Goal: Information Seeking & Learning: Learn about a topic

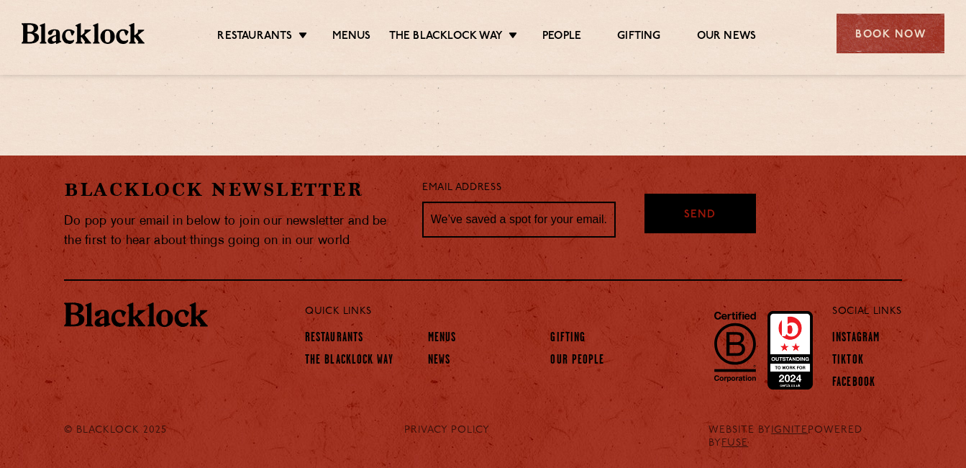
scroll to position [884, 0]
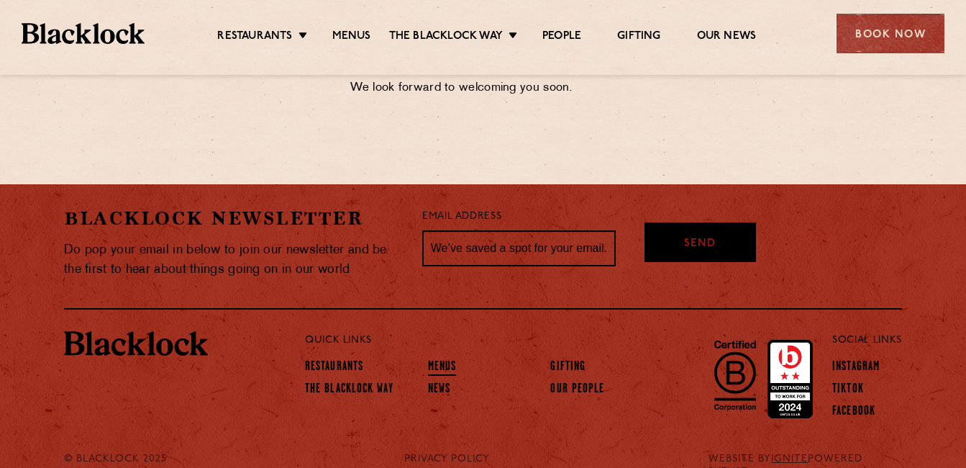
click at [445, 366] on link "Menus" at bounding box center [442, 368] width 29 height 16
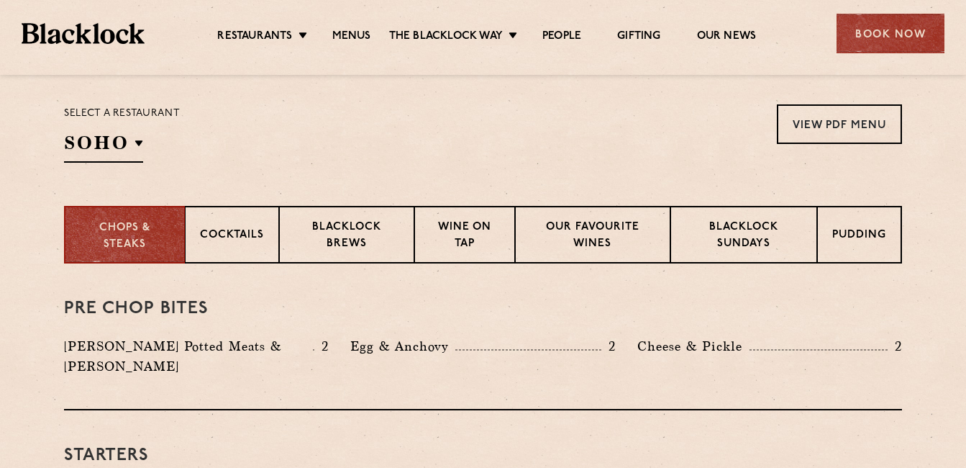
scroll to position [432, 0]
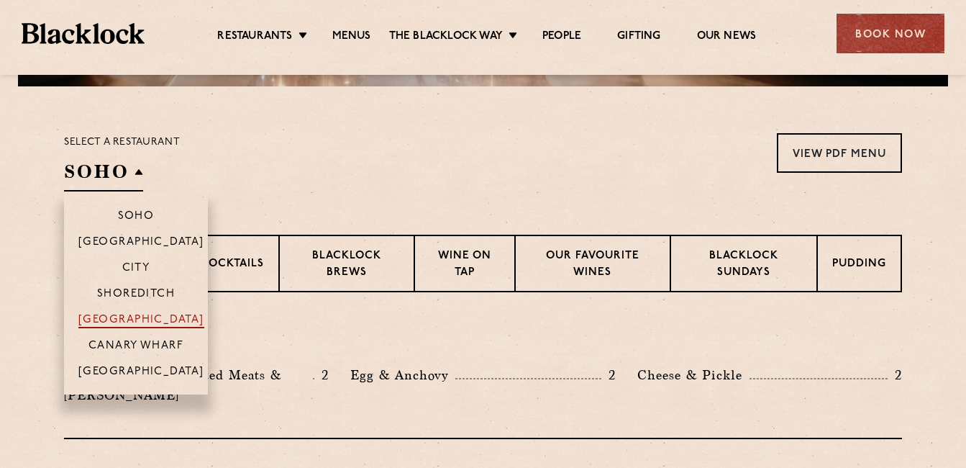
click at [127, 319] on p "[GEOGRAPHIC_DATA]" at bounding box center [141, 321] width 126 height 14
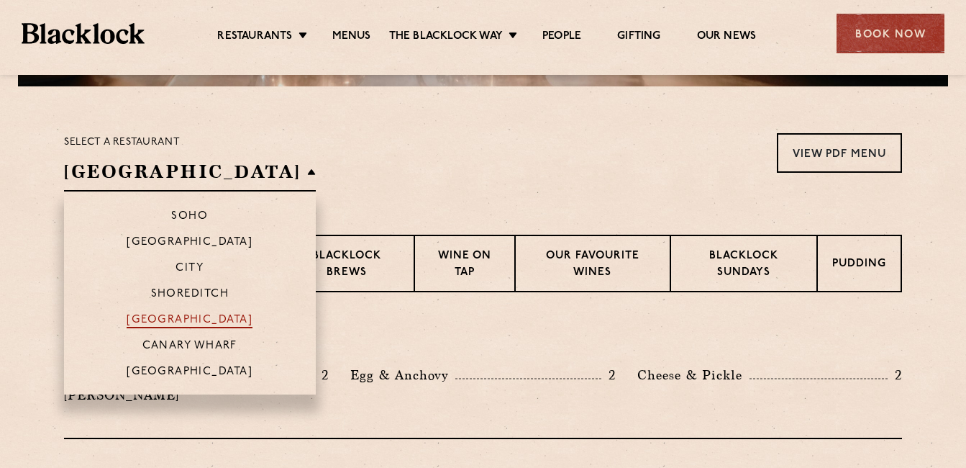
click at [127, 319] on p "[GEOGRAPHIC_DATA]" at bounding box center [190, 321] width 126 height 14
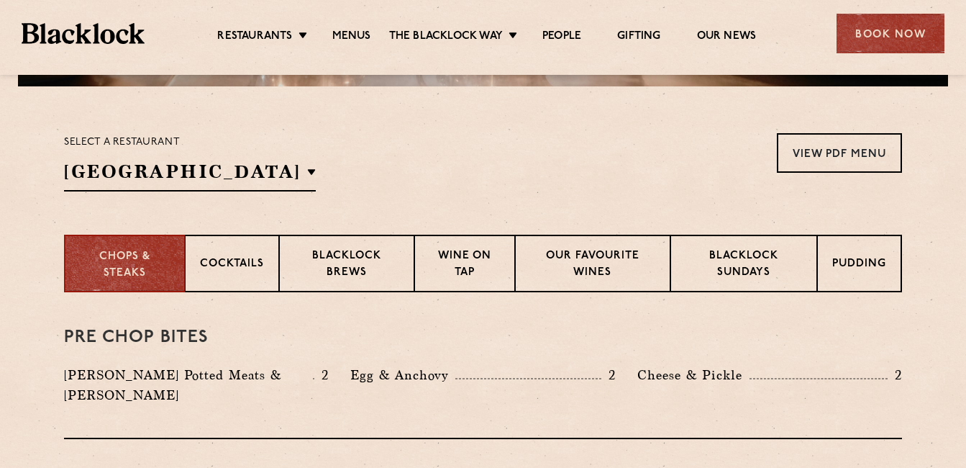
click at [371, 148] on div "Select a restaurant Covent Garden Soho Birmingham City Shoreditch Covent Garden…" at bounding box center [483, 162] width 838 height 58
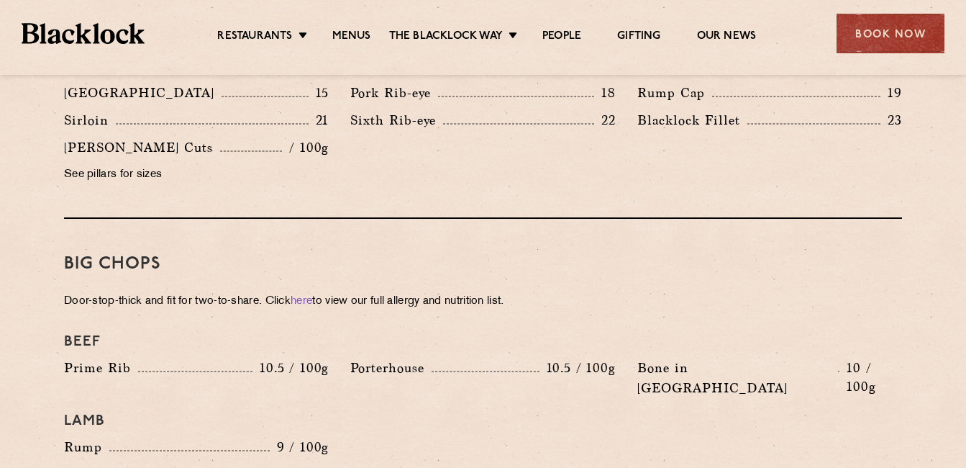
scroll to position [1468, 0]
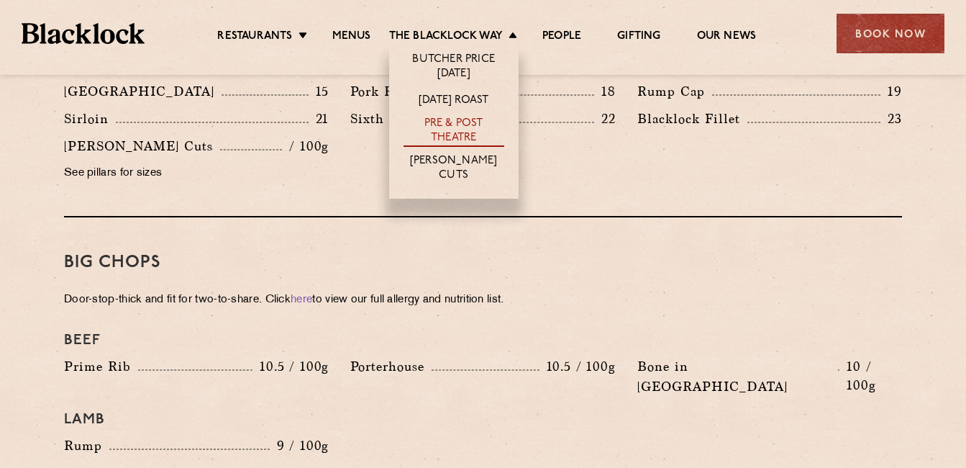
click at [464, 124] on link "Pre & Post Theatre" at bounding box center [454, 132] width 101 height 30
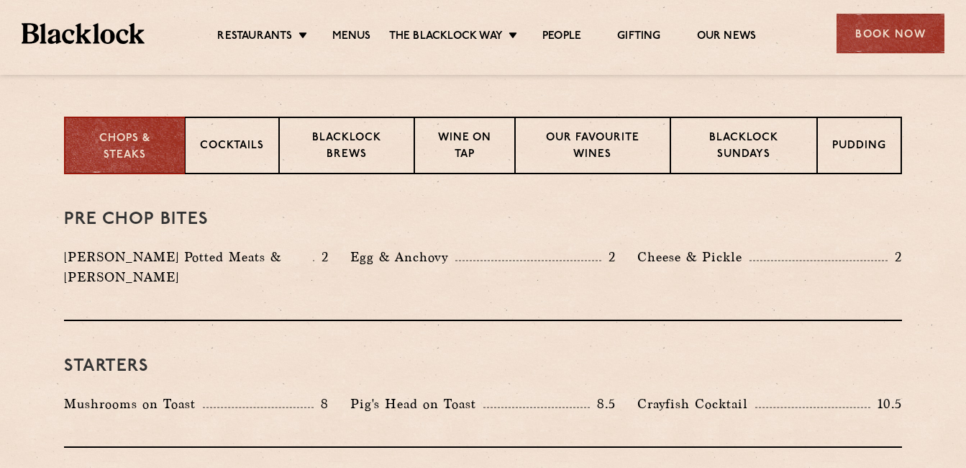
scroll to position [547, 0]
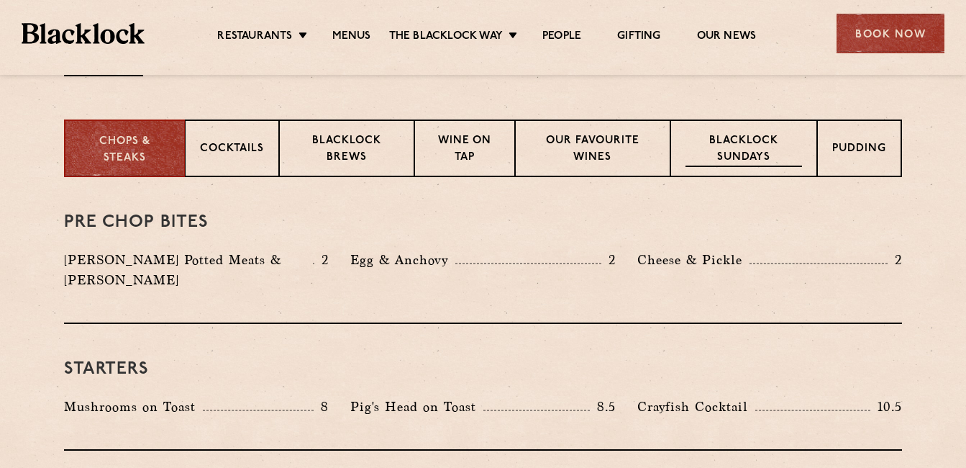
click at [728, 148] on p "Blacklock Sundays" at bounding box center [744, 150] width 117 height 34
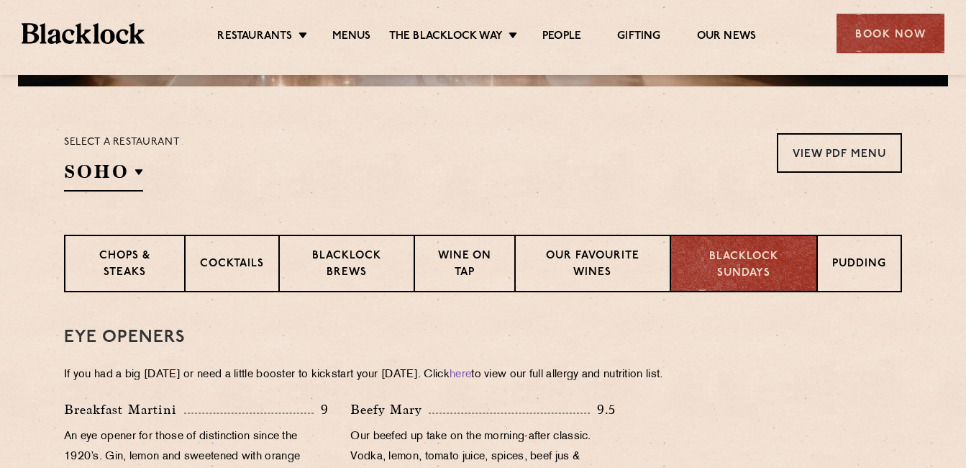
scroll to position [461, 0]
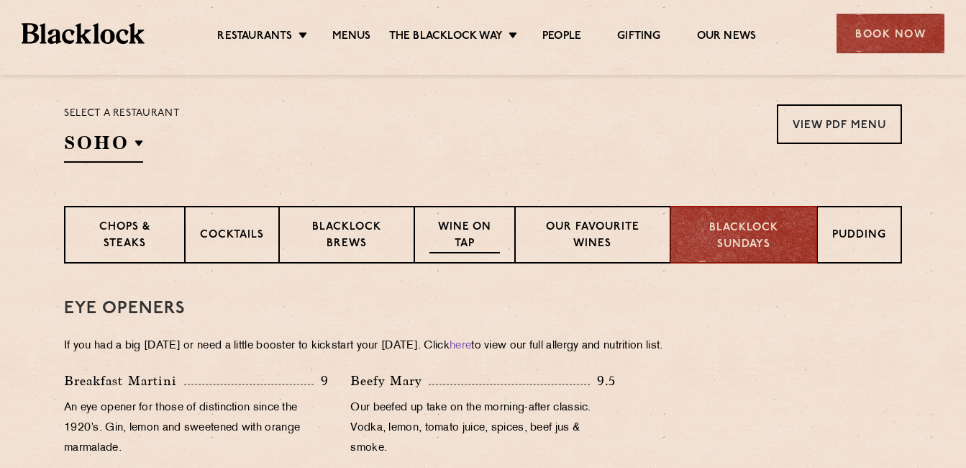
click at [461, 235] on p "Wine on Tap" at bounding box center [465, 236] width 71 height 34
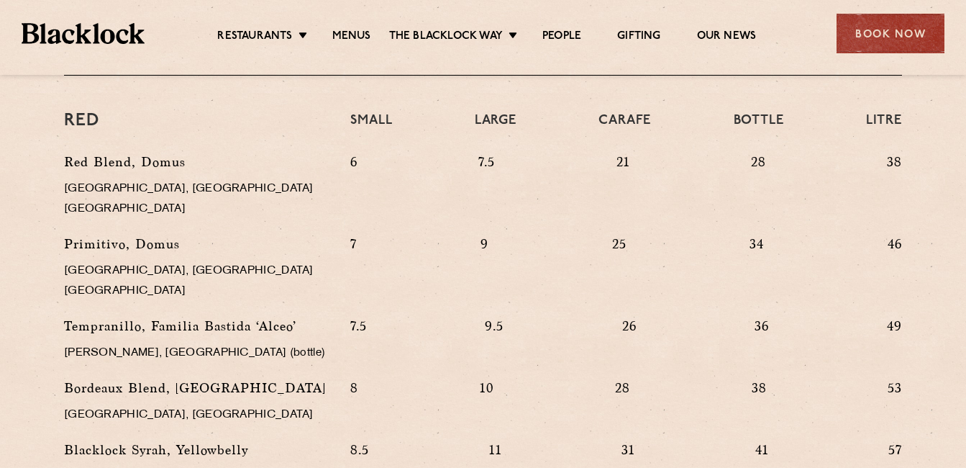
scroll to position [1353, 0]
